Goal: Register for event/course

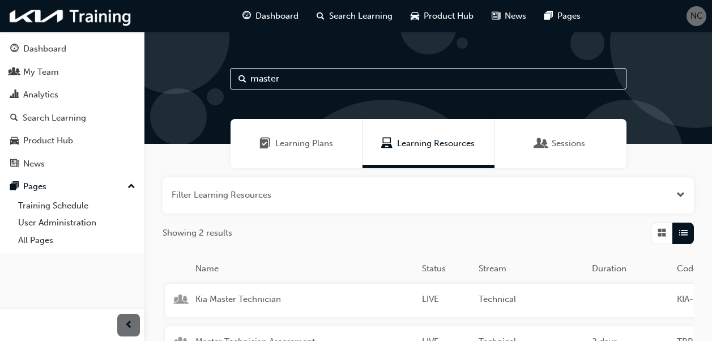
scroll to position [113, 0]
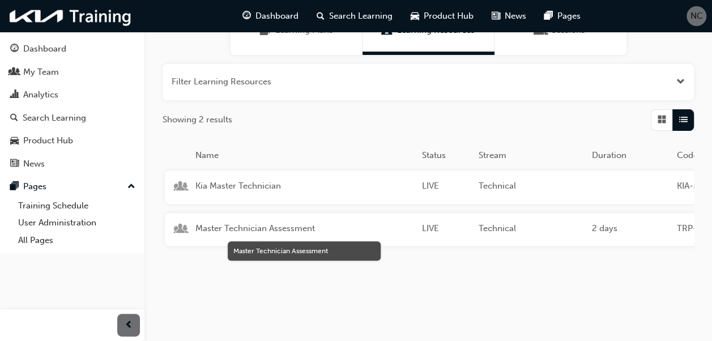
click at [266, 227] on span "Master Technician Assessment" at bounding box center [303, 228] width 217 height 13
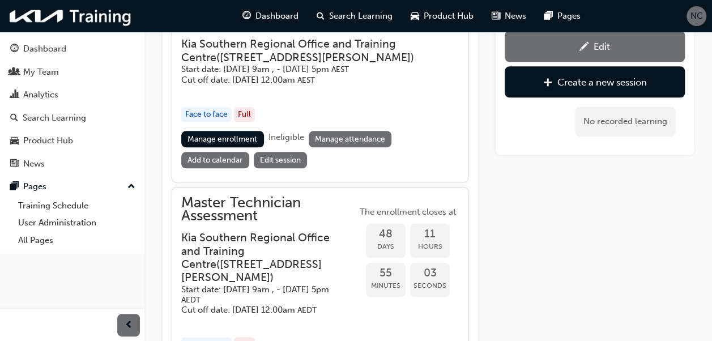
scroll to position [584, 0]
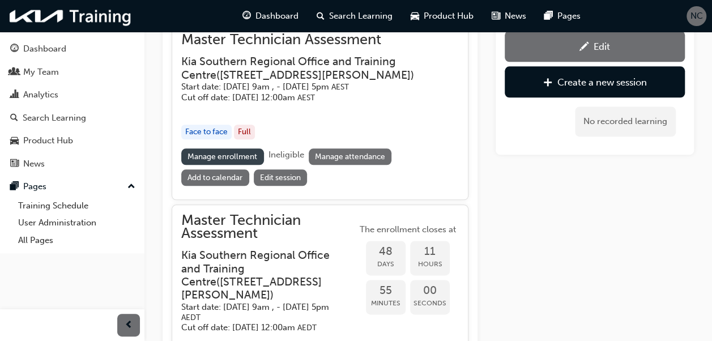
click at [237, 152] on link "Manage enrollment" at bounding box center [222, 156] width 83 height 16
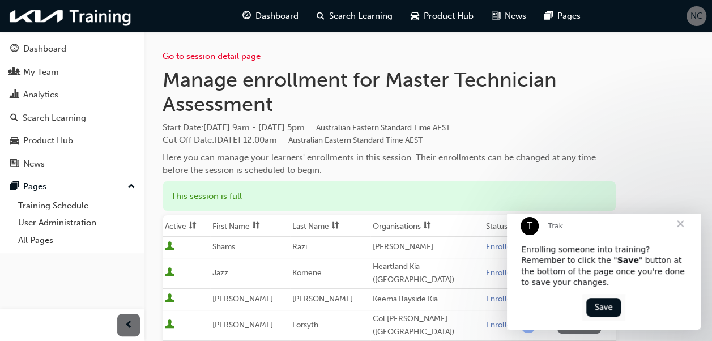
click at [680, 234] on span "Close" at bounding box center [680, 223] width 41 height 41
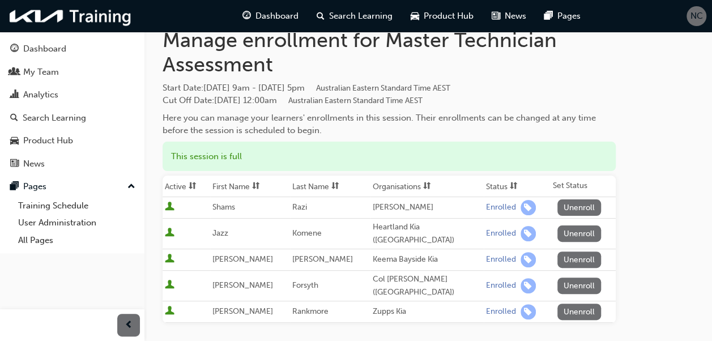
scroll to position [57, 0]
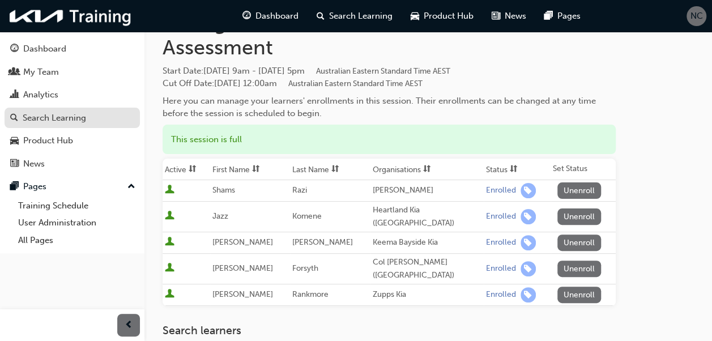
click at [53, 116] on div "Search Learning" at bounding box center [54, 118] width 63 height 13
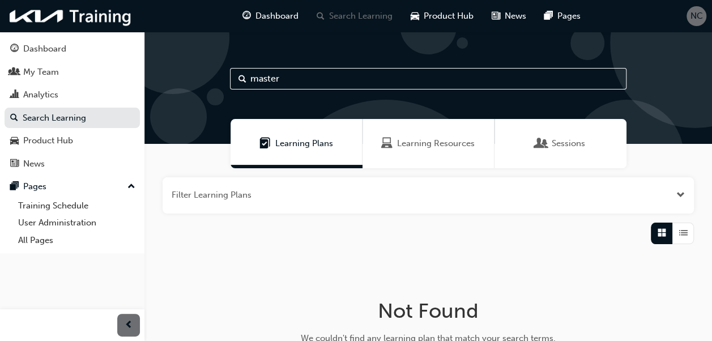
click at [401, 143] on span "Learning Resources" at bounding box center [436, 143] width 78 height 13
